Goal: Find contact information: Find contact information

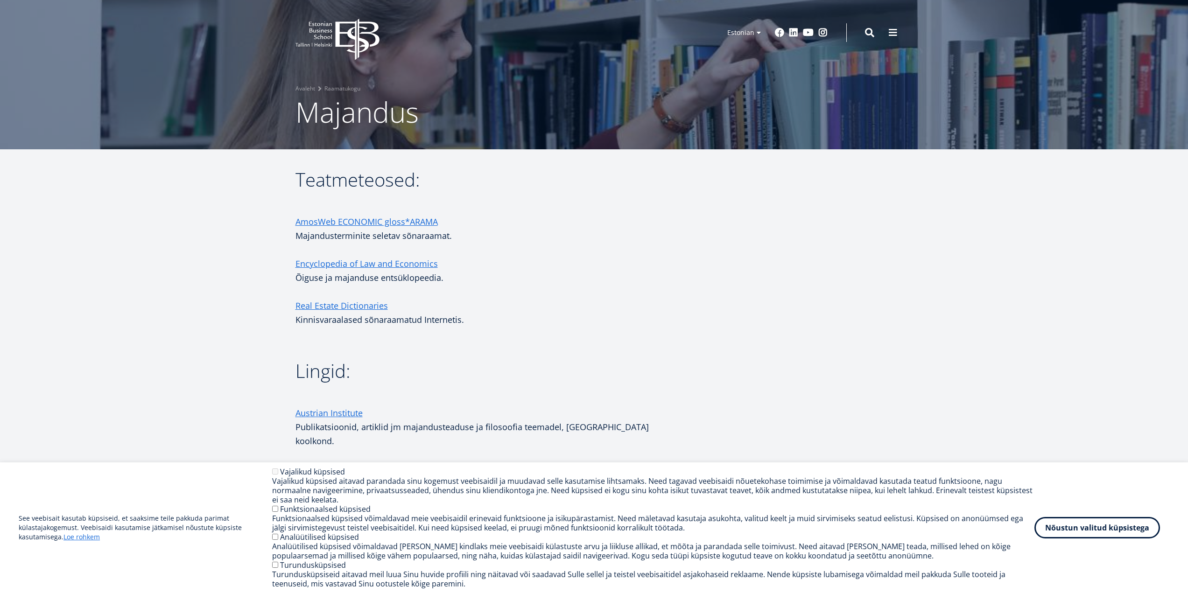
click at [1002, 293] on article "Teatmeteosed: AmosWeb ECONOMIC gloss*ARAMA Majandusterminite seletav sõnaraamat…" at bounding box center [594, 569] width 1188 height 840
click at [1132, 533] on button "Nõustun valitud küpsistega" at bounding box center [1097, 525] width 126 height 21
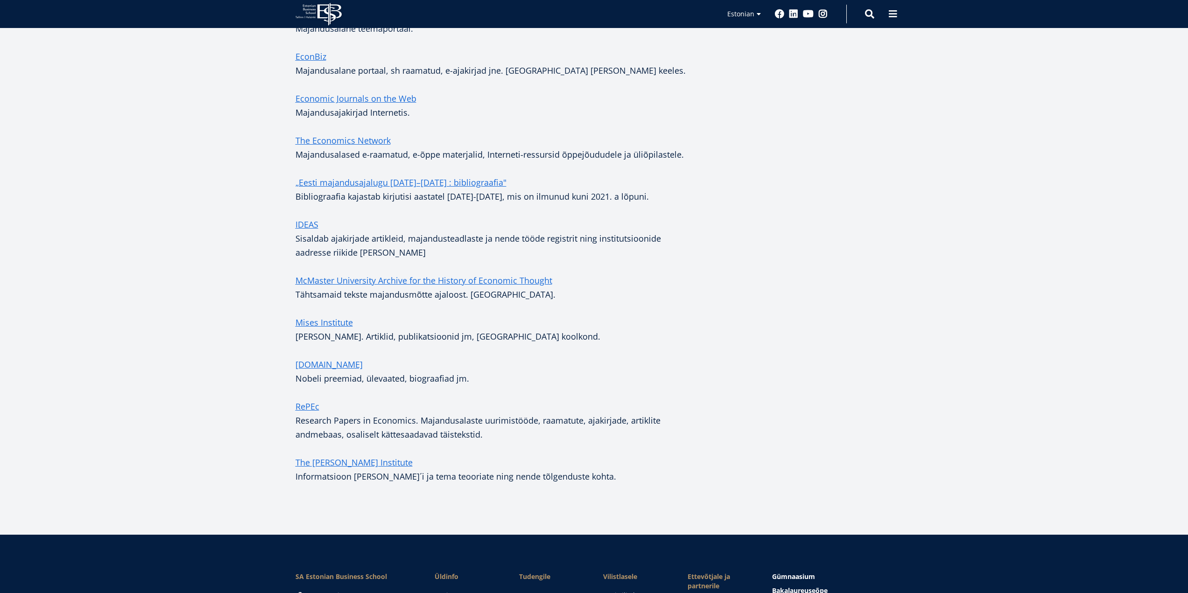
scroll to position [607, 0]
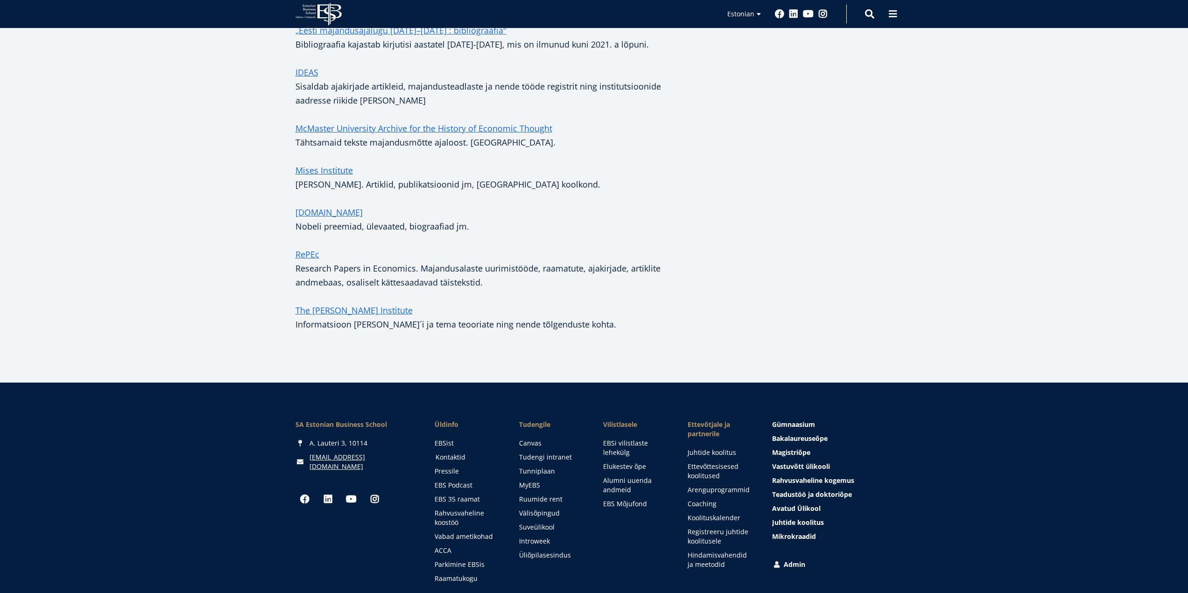
click at [462, 453] on link "Kontaktid" at bounding box center [468, 457] width 66 height 9
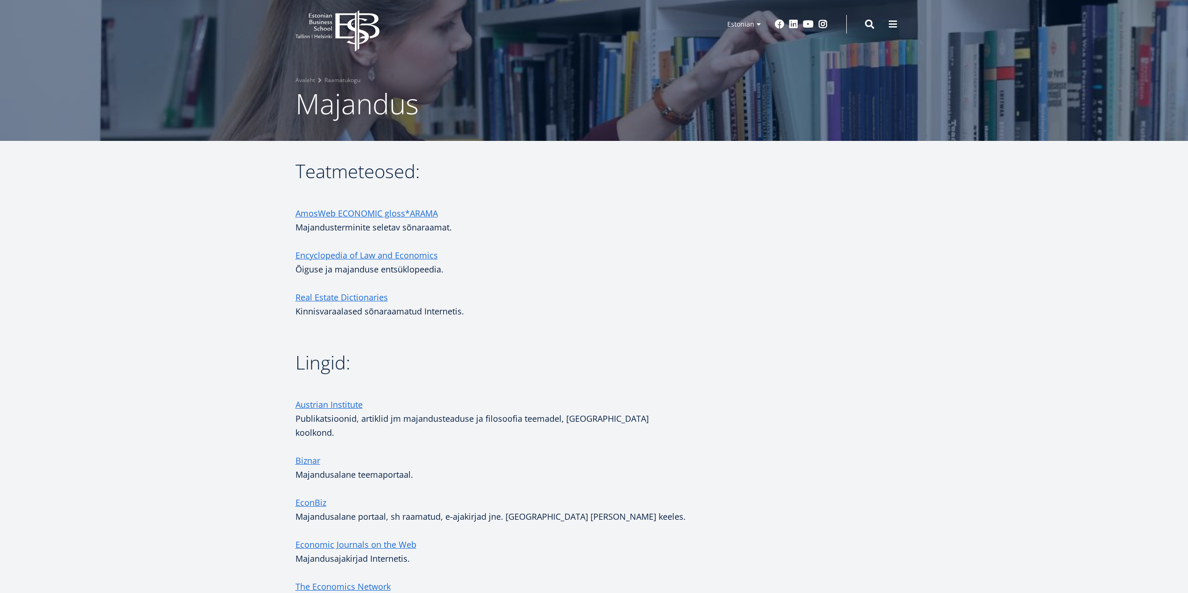
scroll to position [0, 0]
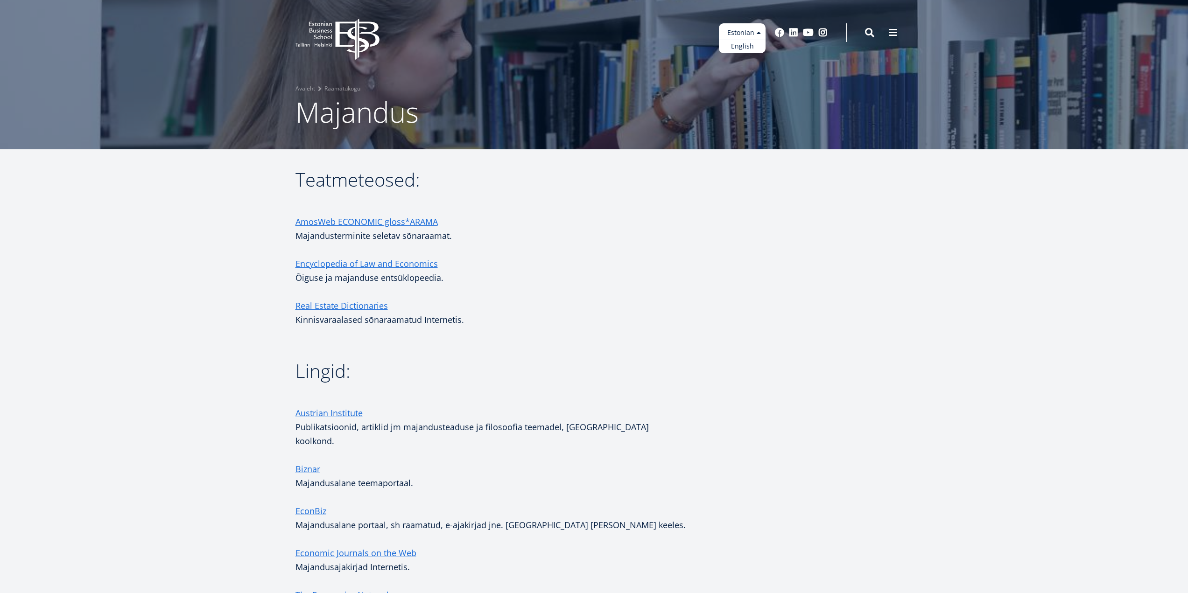
click at [745, 30] on ul "Estonian English" at bounding box center [742, 38] width 47 height 30
click at [746, 46] on link "English" at bounding box center [742, 47] width 47 height 14
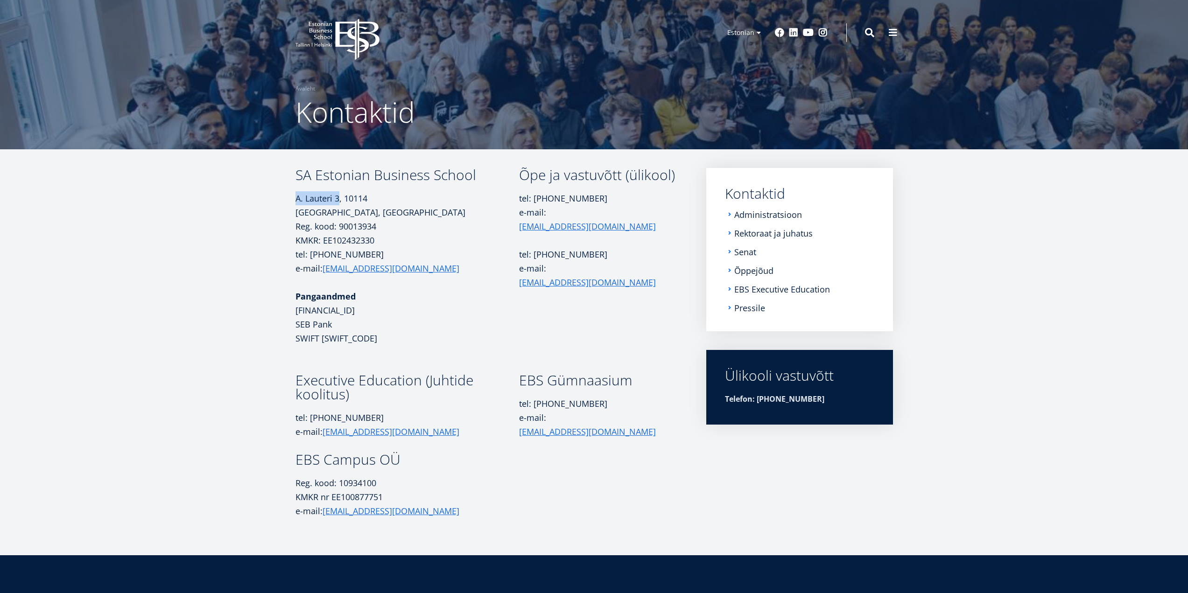
drag, startPoint x: 340, startPoint y: 196, endPoint x: 297, endPoint y: 200, distance: 43.2
click at [297, 200] on p "A. Lauteri 3, 10114 Tallinn, Eesti Reg. kood: 90013934" at bounding box center [407, 212] width 224 height 42
copy p "A. Lauteri 3"
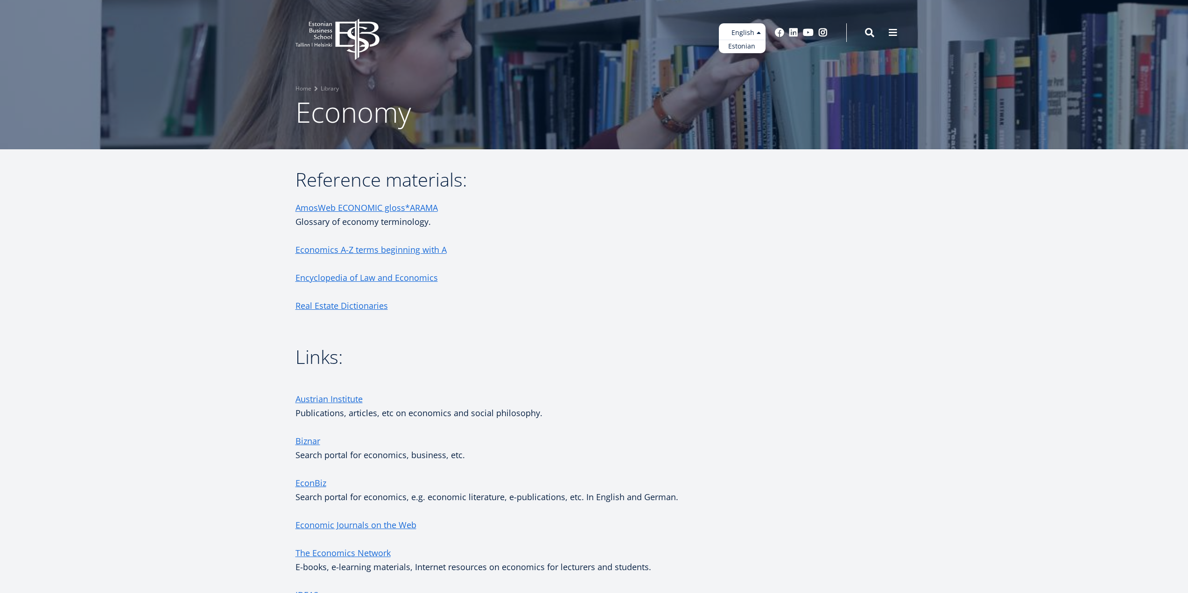
click at [749, 32] on ul "Estonian English" at bounding box center [742, 38] width 47 height 30
click at [748, 46] on link "Estonian" at bounding box center [742, 47] width 47 height 14
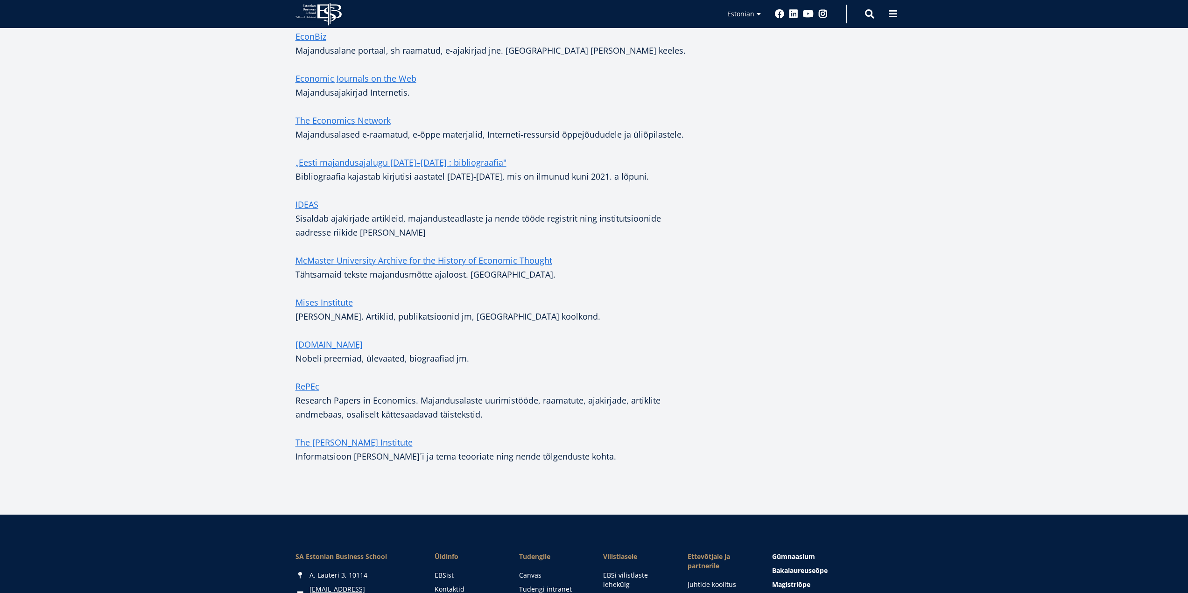
scroll to position [607, 0]
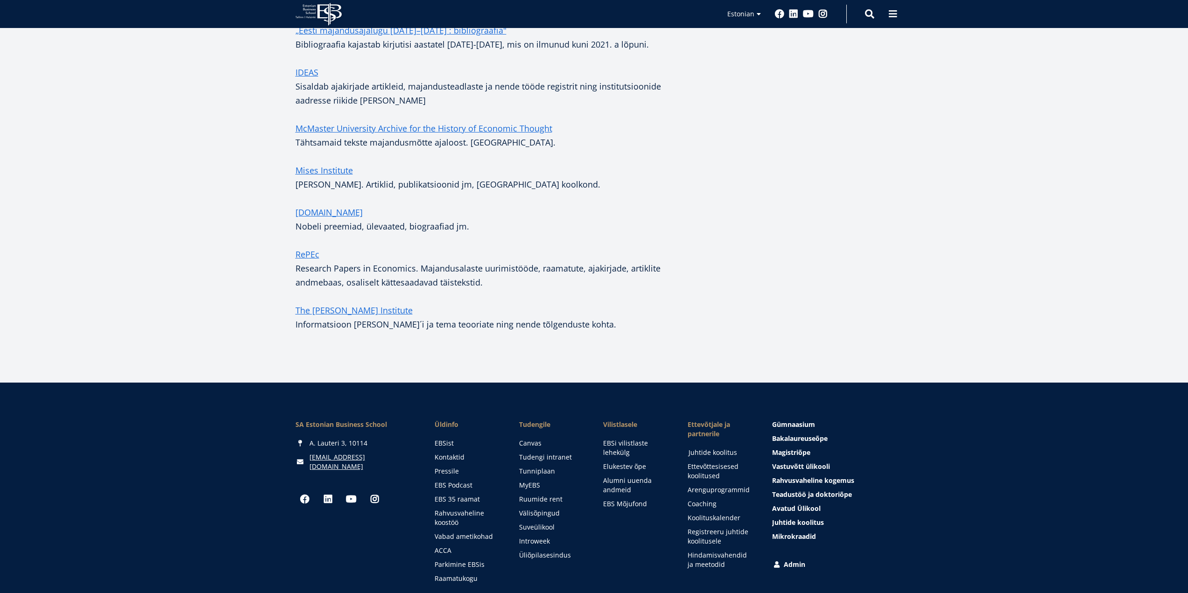
click at [715, 448] on link "Juhtide koolitus" at bounding box center [721, 452] width 66 height 9
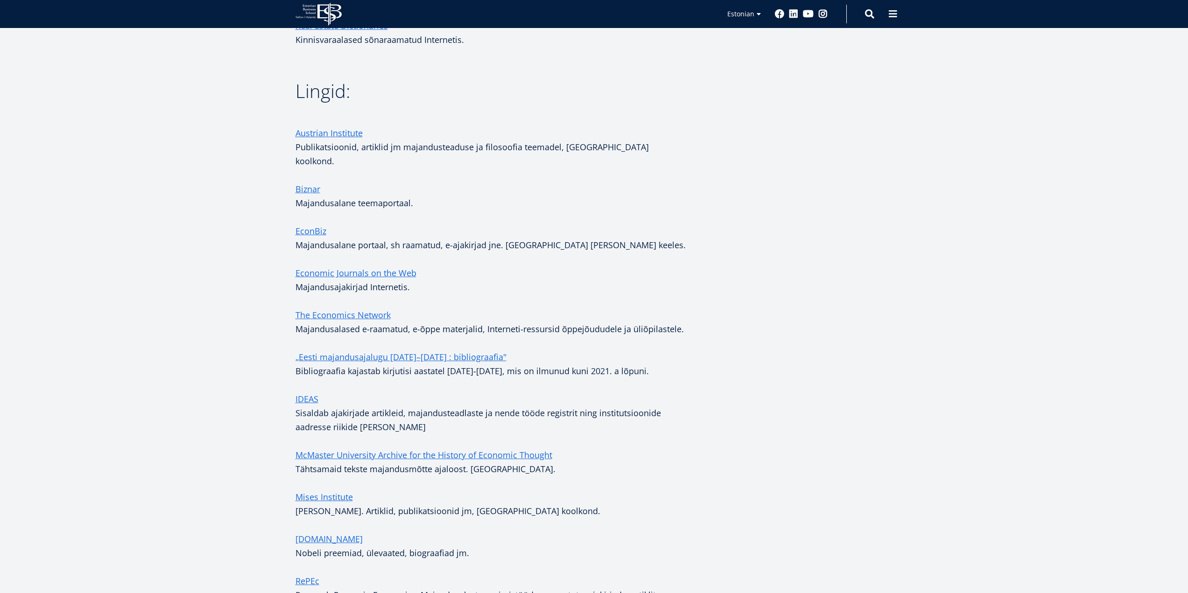
scroll to position [653, 0]
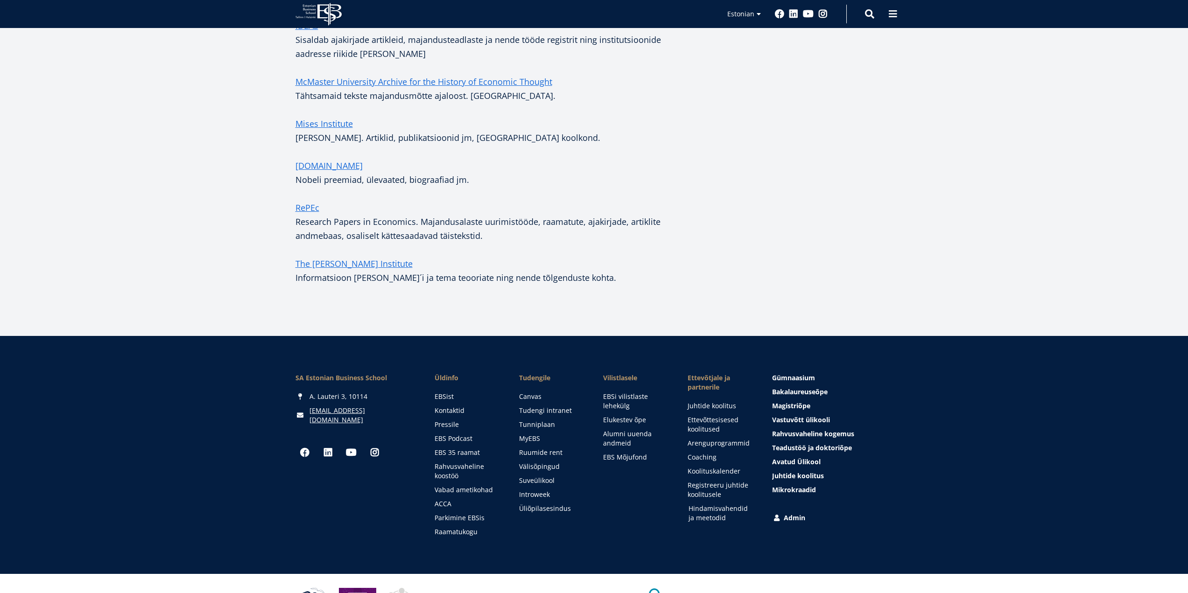
click at [724, 504] on link "Hindamisvahendid ja meetodid" at bounding box center [721, 513] width 66 height 19
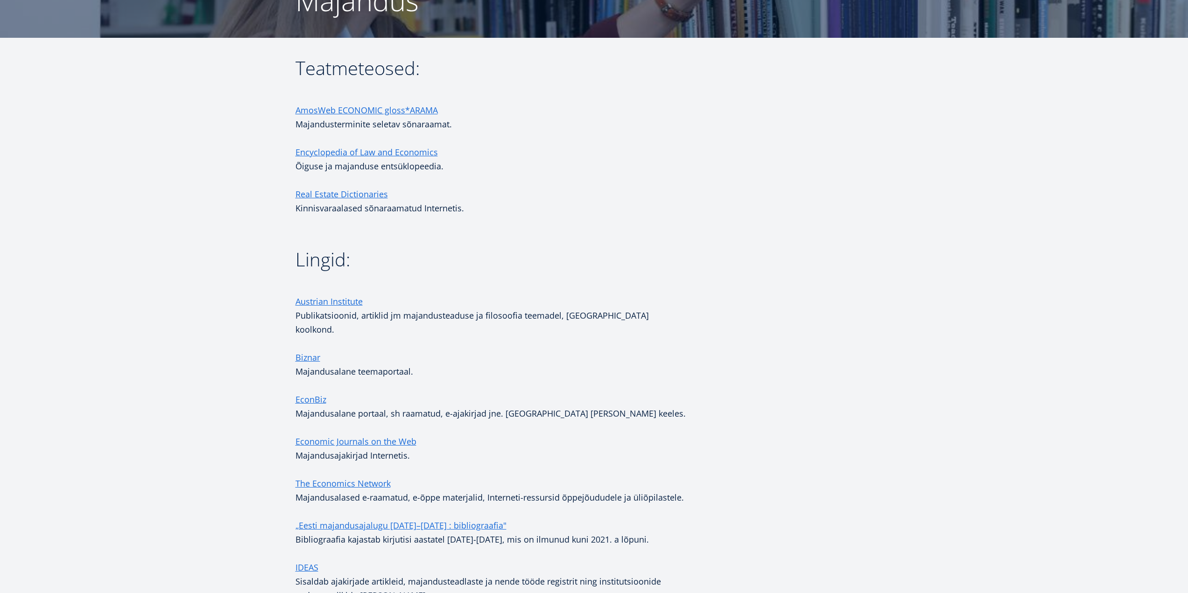
scroll to position [112, 0]
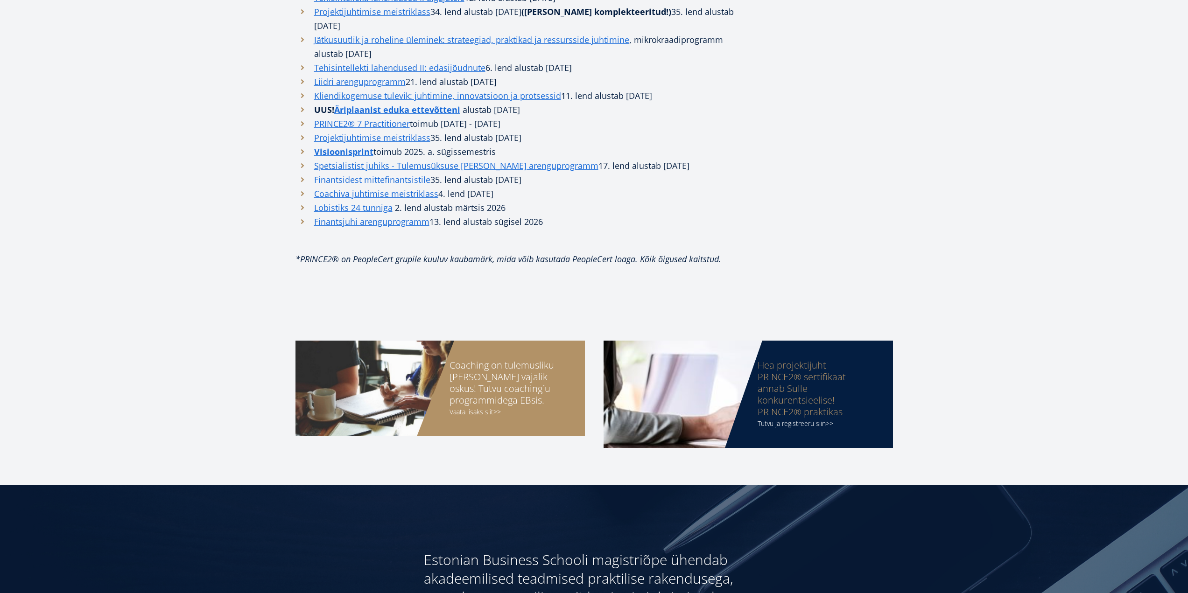
scroll to position [560, 0]
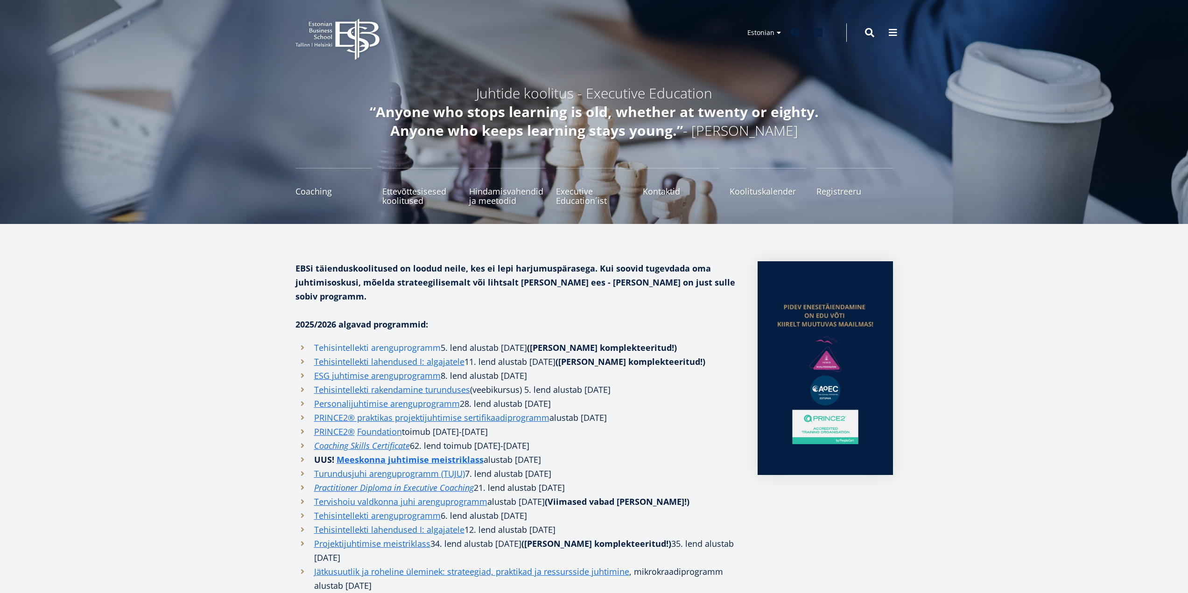
click at [403, 341] on link "Tehisintellekti arenguprogramm" at bounding box center [377, 348] width 126 height 14
